Goal: Navigation & Orientation: Find specific page/section

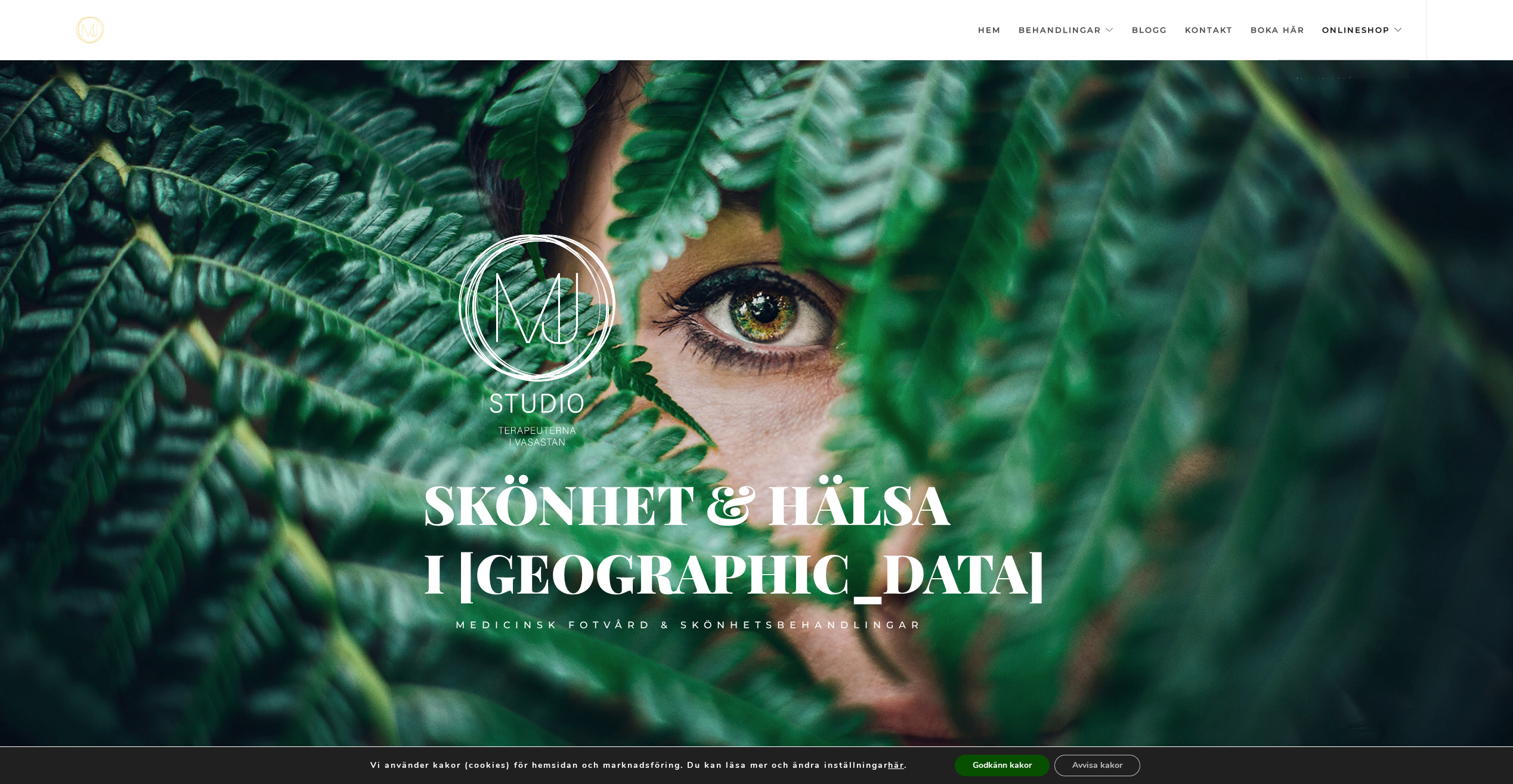
click at [1354, 30] on link "Onlineshop" at bounding box center [1362, 30] width 80 height 60
click at [1348, 79] on link "Neostrata/ Exuviance" at bounding box center [1344, 87] width 131 height 36
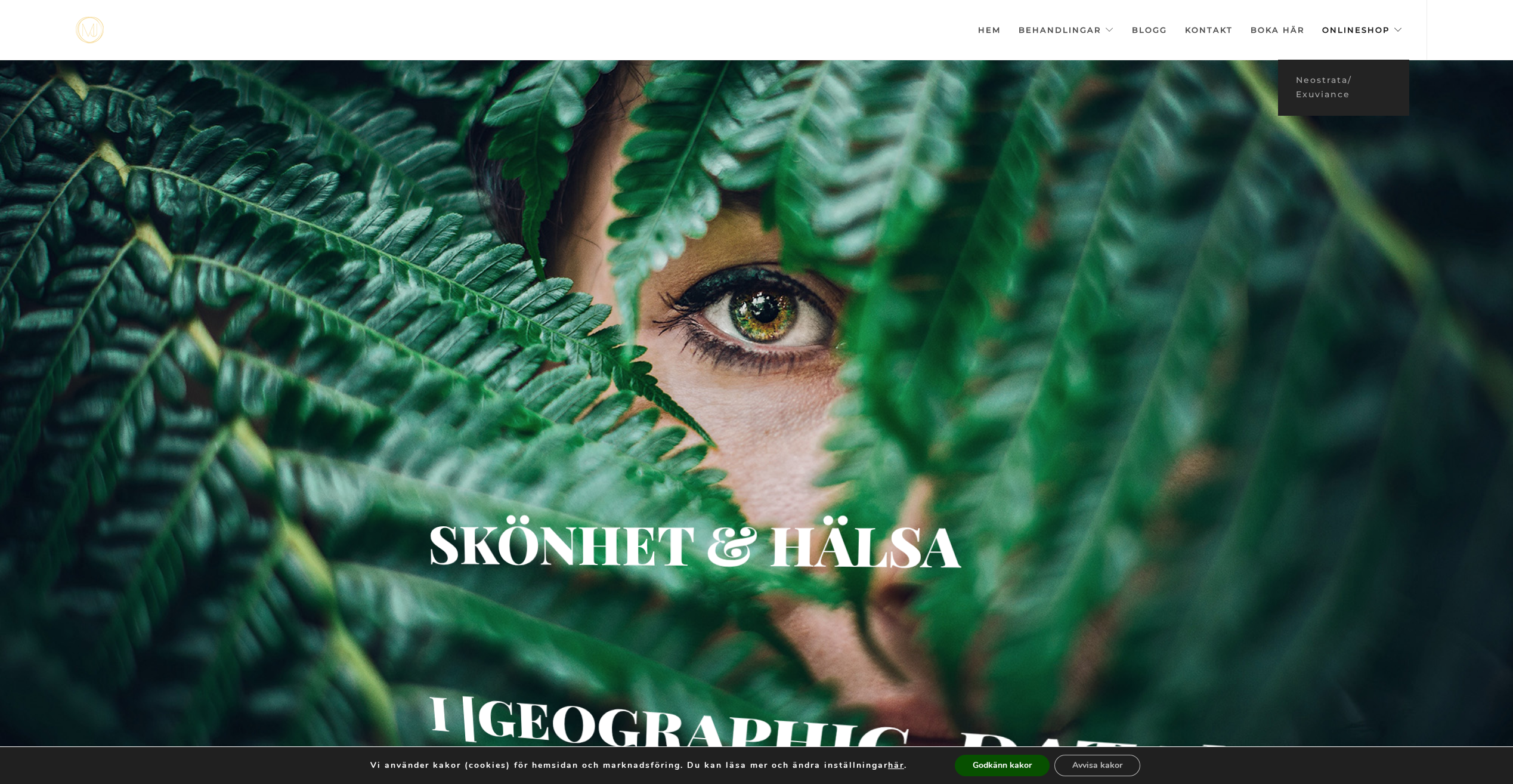
click at [1384, 31] on link "Onlineshop" at bounding box center [1362, 30] width 80 height 60
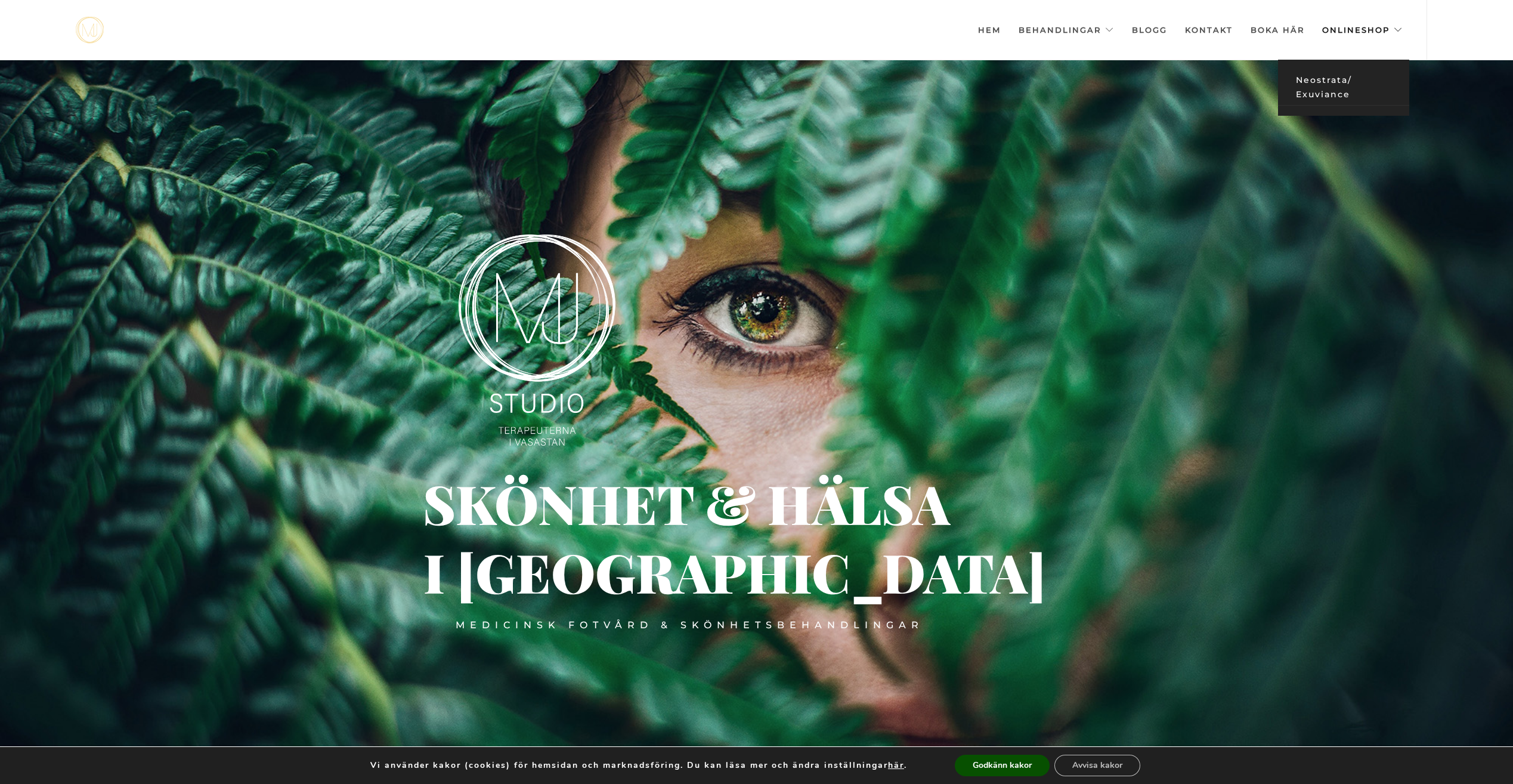
click at [1333, 82] on link "Neostrata/ Exuviance" at bounding box center [1344, 87] width 131 height 36
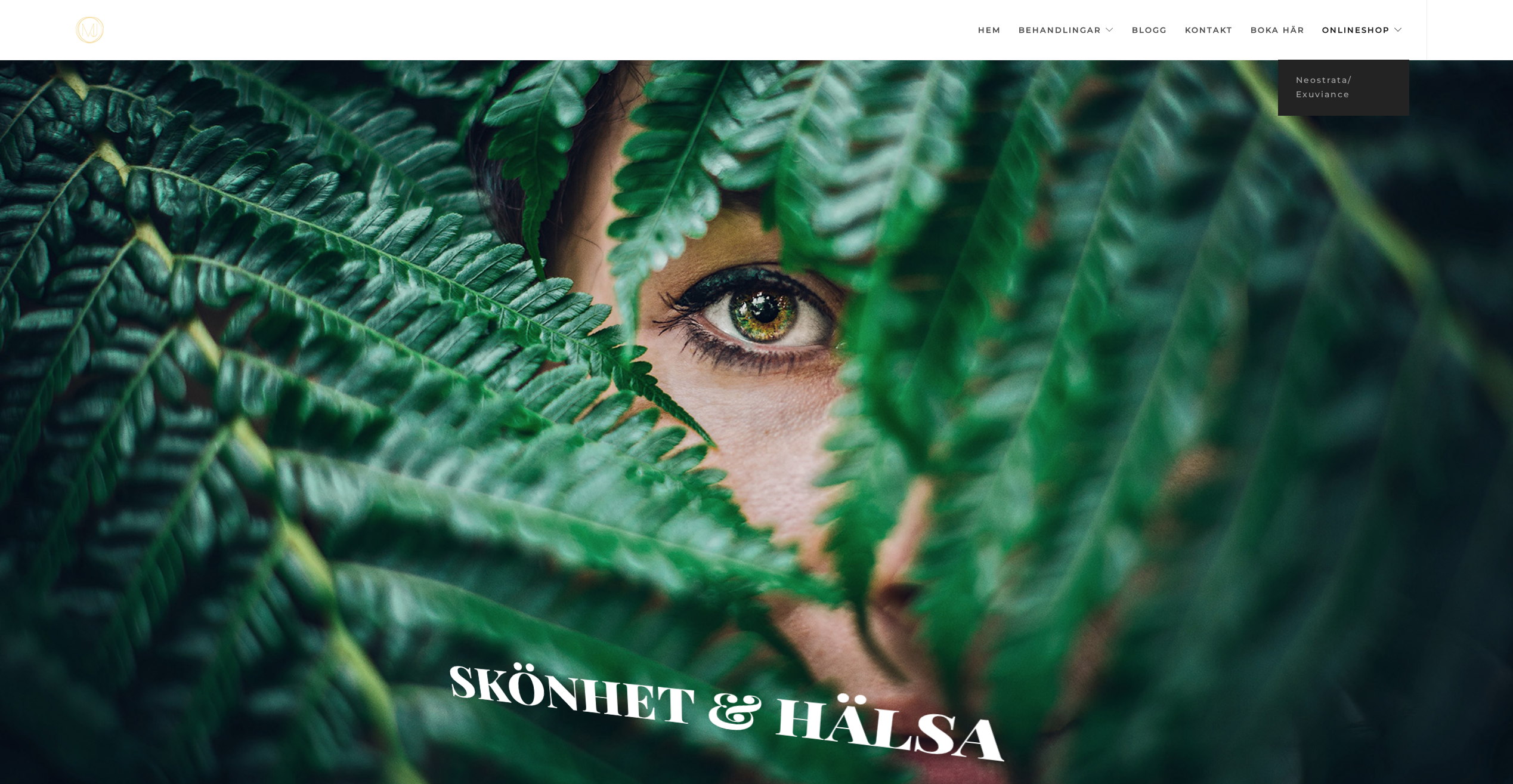
click at [1359, 33] on link "Onlineshop" at bounding box center [1362, 30] width 80 height 60
